Goal: Information Seeking & Learning: Find contact information

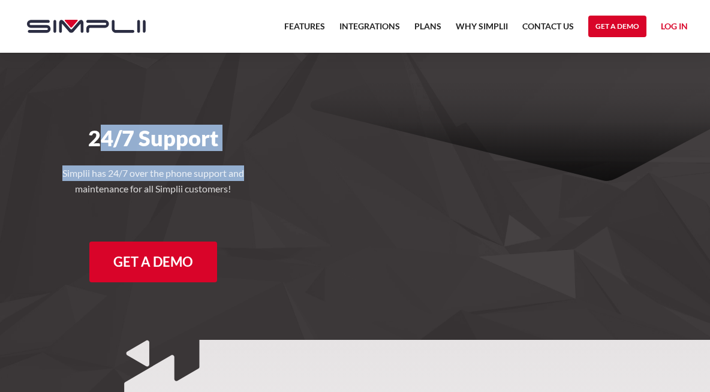
drag, startPoint x: 98, startPoint y: 133, endPoint x: 267, endPoint y: 183, distance: 175.9
click at [257, 178] on div "24/7 Support Simplii has 24/7 over the phone support and maintenance for all Si…" at bounding box center [153, 172] width 288 height 239
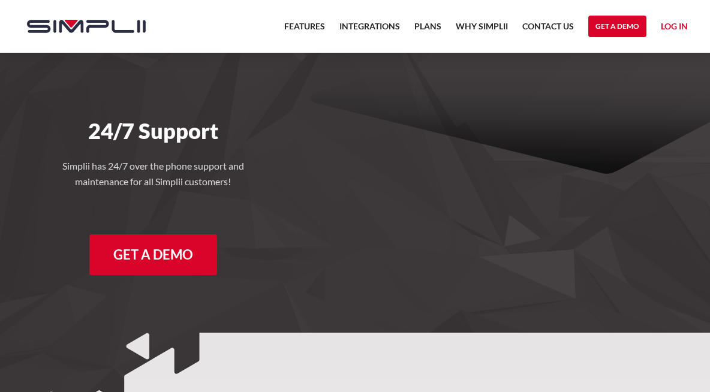
click at [268, 179] on div "24/7 Support Simplii has 24/7 over the phone support and maintenance for all Si…" at bounding box center [153, 165] width 288 height 239
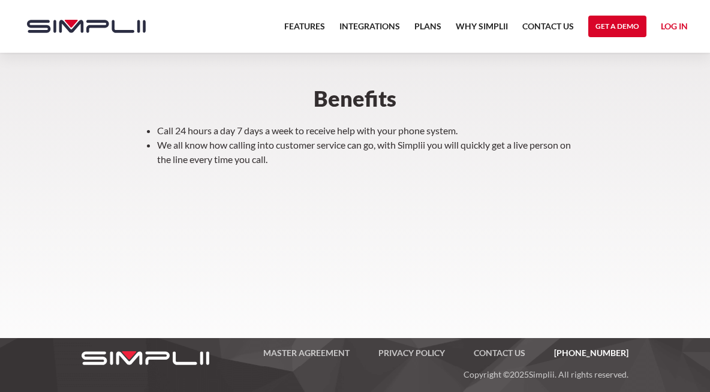
scroll to position [443, 0]
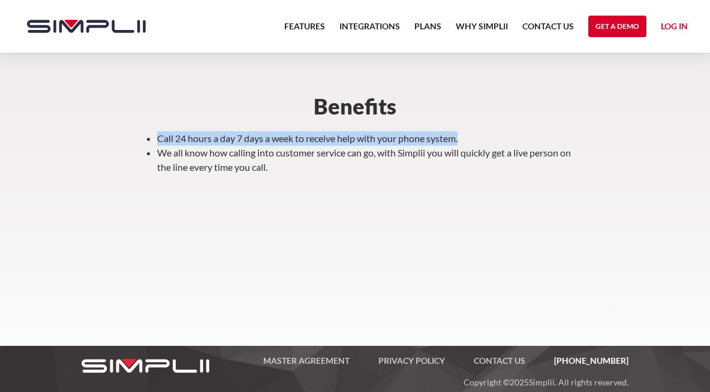
drag, startPoint x: 162, startPoint y: 138, endPoint x: 493, endPoint y: 134, distance: 330.4
click at [493, 133] on li "Call 24 hours a day 7 days a week to receive help with your phone system." at bounding box center [367, 138] width 420 height 14
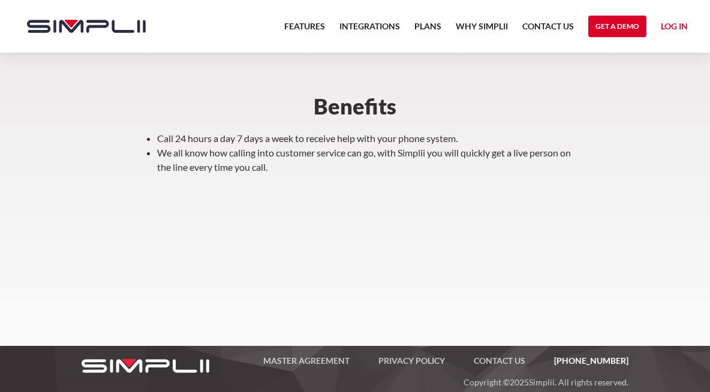
click at [459, 208] on section "We understand that not all businesses are open during the same daytime hours. S…" at bounding box center [355, 121] width 710 height 448
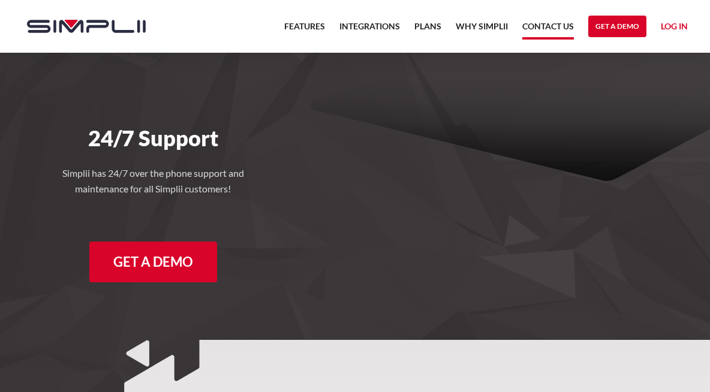
click at [526, 32] on link "Contact US" at bounding box center [548, 29] width 52 height 20
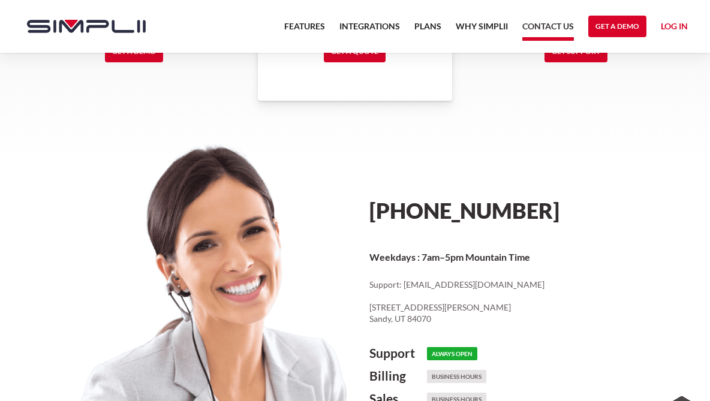
scroll to position [570, 0]
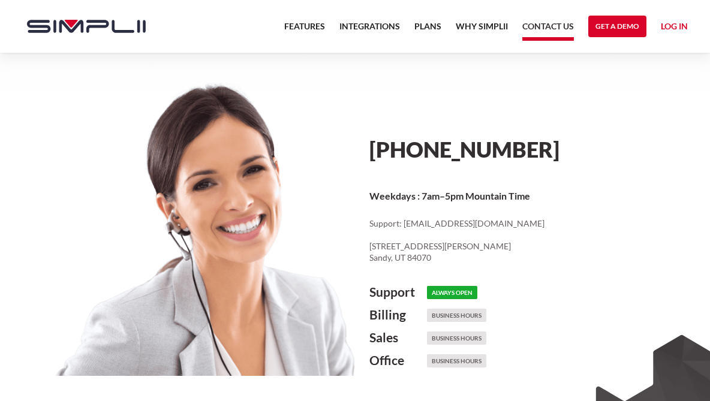
click at [465, 293] on h6 "Always Open" at bounding box center [452, 292] width 50 height 13
click at [455, 292] on h6 "Always Open" at bounding box center [452, 292] width 50 height 13
click at [447, 291] on h6 "Always Open" at bounding box center [452, 292] width 50 height 13
click at [385, 288] on h4 "Support" at bounding box center [398, 292] width 58 height 14
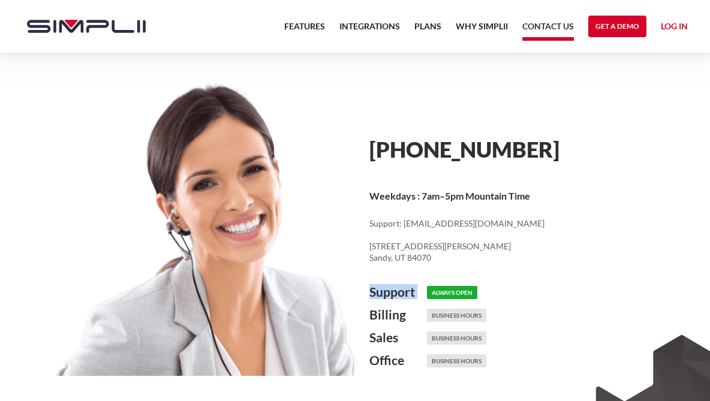
click at [386, 287] on h4 "Support" at bounding box center [398, 292] width 58 height 14
click at [386, 285] on h4 "Support" at bounding box center [398, 292] width 58 height 14
click at [436, 249] on p "Support: cs@simplii.net ‍ 8619 South Sandy Parkway, Suite 112 Sandy, UT 84070" at bounding box center [532, 241] width 326 height 46
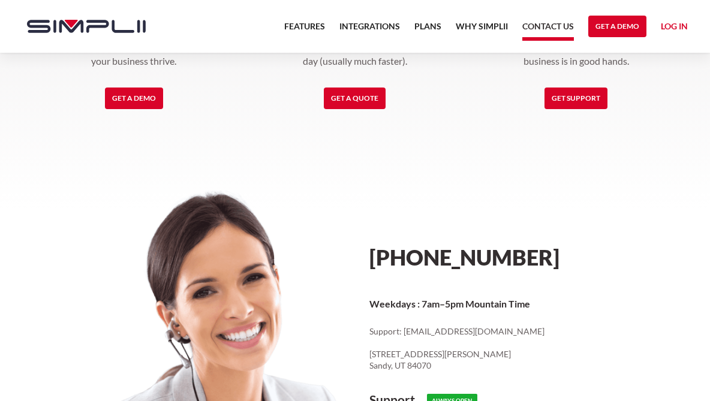
scroll to position [545, 0]
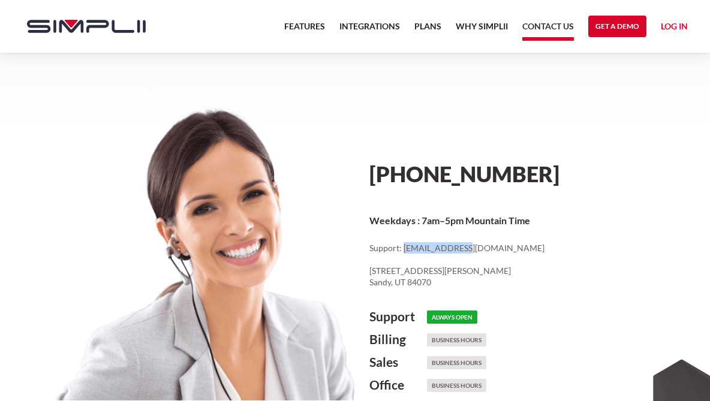
drag, startPoint x: 404, startPoint y: 249, endPoint x: 471, endPoint y: 248, distance: 67.8
click at [471, 248] on p "Support: cs@simplii.net ‍ 8619 South Sandy Parkway, Suite 112 Sandy, UT 84070" at bounding box center [532, 265] width 326 height 46
copy p "cs@simplii.net"
